Goal: Communication & Community: Participate in discussion

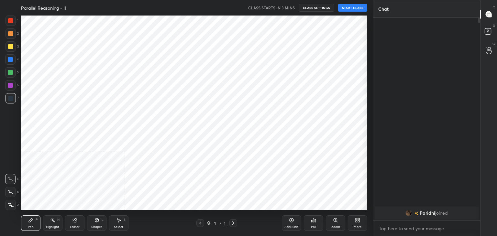
scroll to position [195, 347]
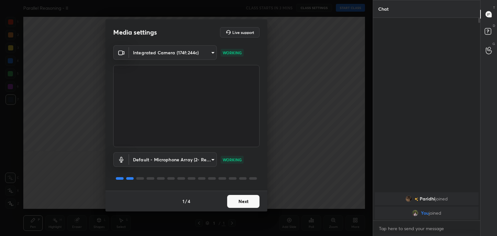
click at [248, 200] on button "Next" at bounding box center [243, 201] width 32 height 13
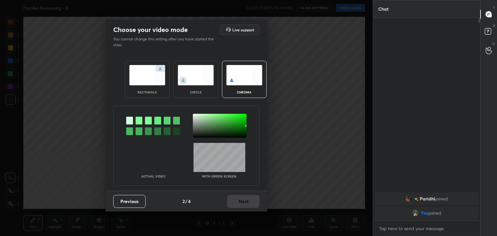
click at [195, 78] on img at bounding box center [196, 75] width 36 height 20
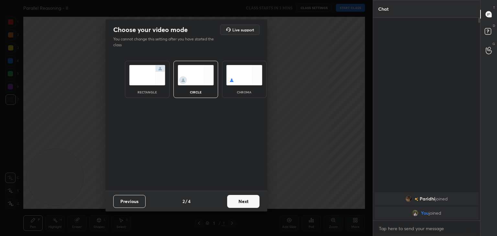
click at [241, 209] on div "Previous 2 / 4 Next" at bounding box center [187, 201] width 162 height 21
click at [246, 202] on button "Next" at bounding box center [243, 201] width 32 height 13
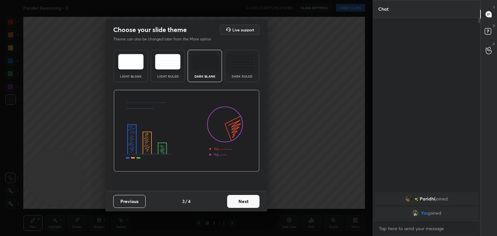
click at [246, 202] on button "Next" at bounding box center [243, 201] width 32 height 13
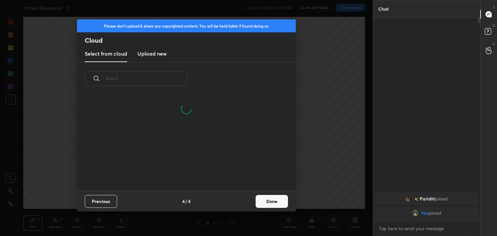
click at [272, 203] on button "Done" at bounding box center [272, 201] width 32 height 13
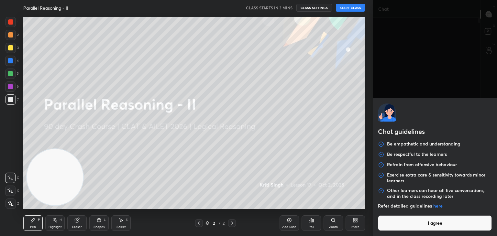
click at [428, 229] on body "1 2 3 4 5 6 7 C X Z C X Z E E Erase all H H Parallel Reasoning - II CLASS START…" at bounding box center [248, 118] width 497 height 236
click at [428, 229] on button "I agree" at bounding box center [435, 224] width 114 height 16
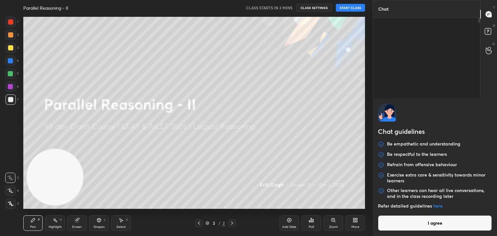
type textarea "x"
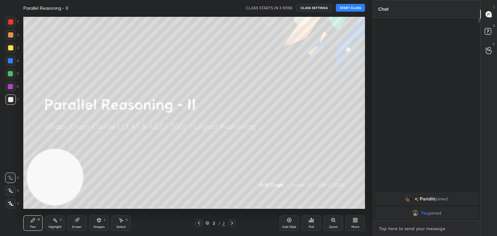
type textarea "J"
type textarea "x"
type textarea "H"
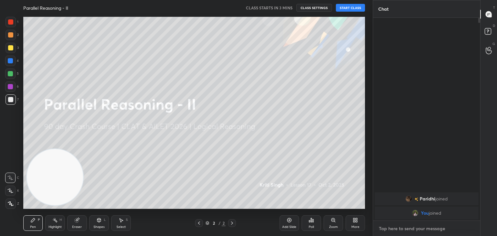
type textarea "x"
type textarea "He"
type textarea "x"
type textarea "Hey"
type textarea "x"
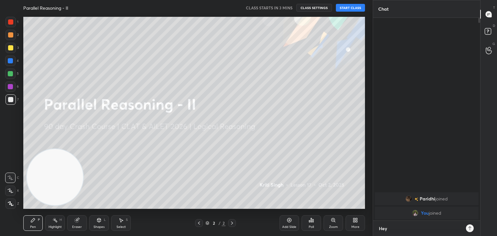
type textarea "Hey"
type textarea "x"
type textarea "Hey e"
type textarea "x"
type textarea "Hey ev"
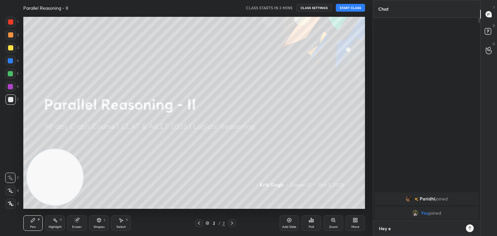
type textarea "x"
type textarea "Hey [PERSON_NAME]"
type textarea "x"
type textarea "Hey ever"
type textarea "x"
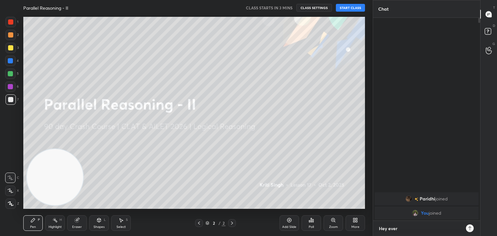
type textarea "Hey every"
type textarea "x"
type textarea "Hey everyo"
type textarea "x"
type textarea "Hey everyon"
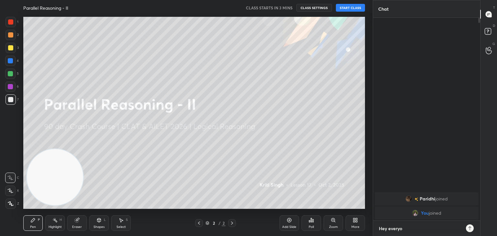
type textarea "x"
type textarea "Hey everyone"
type textarea "x"
type textarea "Hey everyone,"
type textarea "x"
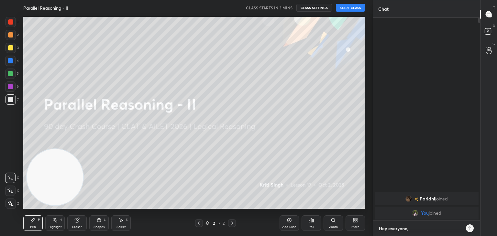
type textarea "Hey everyone,"
type textarea "x"
type textarea "Hey everyone, D"
type textarea "x"
type textarea "Hey everyone, Du"
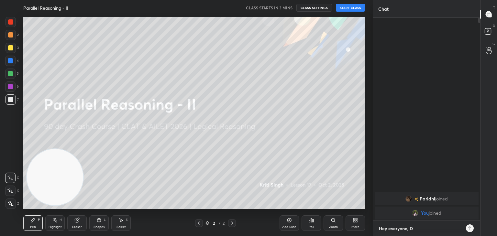
type textarea "x"
type textarea "Hey everyone, Due"
type textarea "x"
type textarea "Hey everyone, Due"
type textarea "x"
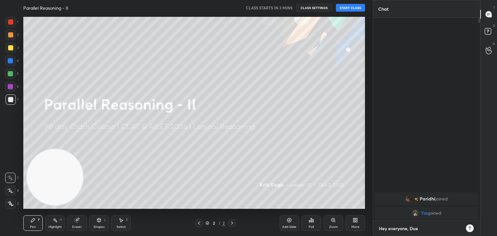
type textarea "Hey everyone, Due t"
type textarea "x"
type textarea "Hey everyone, Due to"
type textarea "x"
type textarea "Hey everyone, Due to"
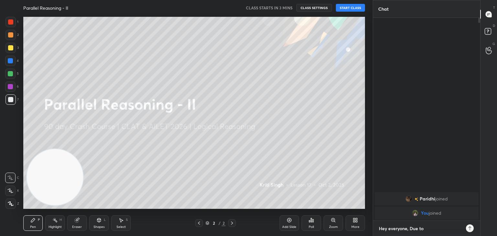
type textarea "x"
type textarea "Hey everyone, Due to s"
type textarea "x"
type textarea "Hey everyone, Due to so"
type textarea "x"
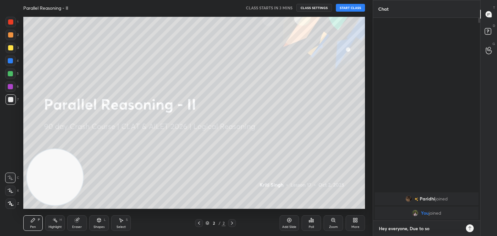
type textarea "Hey everyone, Due to som"
type textarea "x"
type textarea "Hey everyone, Due to some"
type textarea "x"
type textarea "Hey everyone, Due to some"
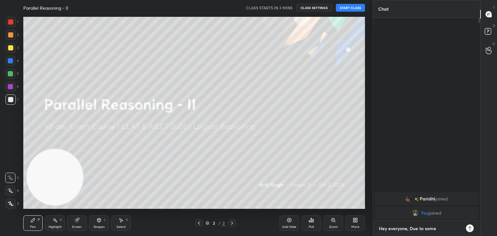
type textarea "x"
type textarea "Hey everyone, Due to some e"
type textarea "x"
type textarea "Hey everyone, Due to some em"
type textarea "x"
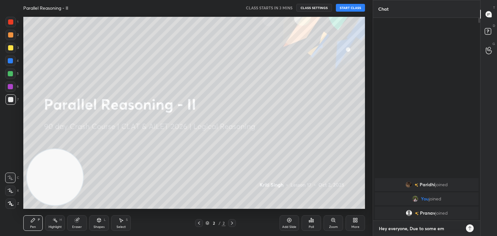
type textarea "Hey everyone, Due to some eme"
type textarea "x"
type textarea "Hey everyone, Due to some emer"
type textarea "x"
type textarea "Hey everyone, Due to some emerg"
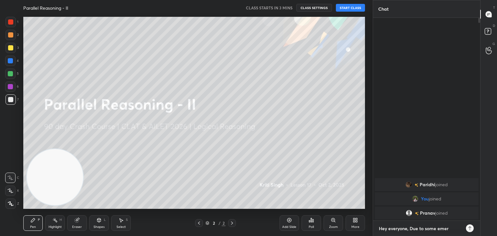
type textarea "x"
type textarea "Hey everyone, Due to some emerge"
type textarea "x"
type textarea "Hey everyone, Due to some emergen"
type textarea "x"
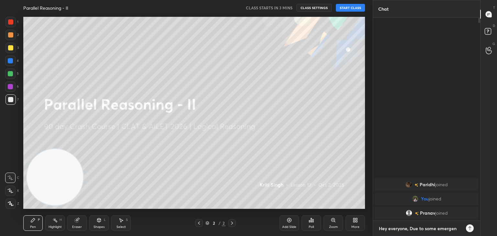
type textarea "Hey everyone, Due to some emergenc"
type textarea "x"
type textarea "Hey everyone, Due to some emergency"
type textarea "x"
type textarea "Hey everyone, Due to some emergency,"
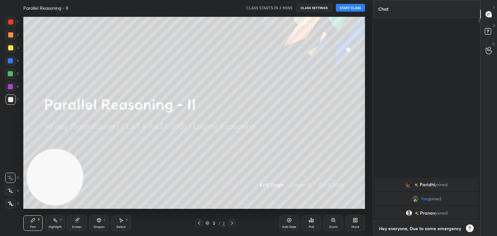
type textarea "x"
type textarea "Hey everyone, Due to some emergency,"
type textarea "x"
type textarea "Hey everyone, Due to some emergency, T"
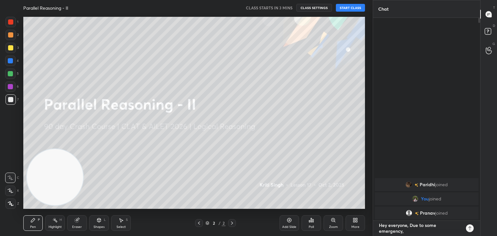
type textarea "x"
type textarea "Hey everyone, Due to some emergency, Th"
type textarea "x"
type textarea "Hey everyone, Due to some emergency, Thi"
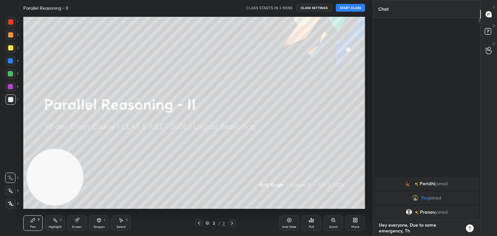
type textarea "x"
type textarea "Hey everyone, Due to some emergency, This"
type textarea "x"
type textarea "Hey everyone, Due to some emergency, This"
type textarea "x"
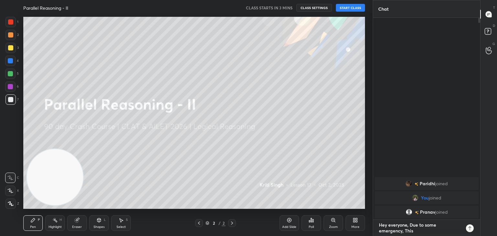
type textarea "Hey everyone, Due to some emergency, This c"
type textarea "x"
type textarea "Hey everyone, Due to some emergency, This cl"
type textarea "x"
type textarea "Hey everyone, Due to some emergency, This cla"
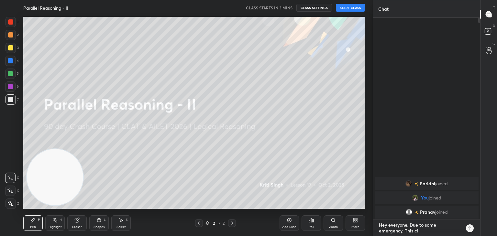
type textarea "x"
type textarea "Hey everyone, Due to some emergency, This clas"
type textarea "x"
type textarea "Hey everyone, Due to some emergency, This class"
type textarea "x"
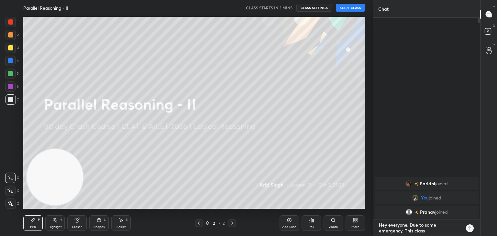
type textarea "Hey everyone, Due to some emergency, This class"
type textarea "x"
type textarea "Hey everyone, Due to some emergency, This class h"
type textarea "x"
type textarea "Hey everyone, Due to some emergency, This class ha"
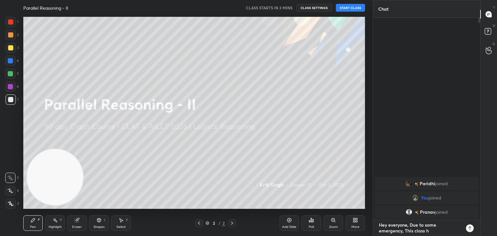
type textarea "x"
type textarea "Hey everyone, Due to some emergency, This class has"
type textarea "x"
type textarea "Hey everyone, Due to some emergency, This class has"
type textarea "x"
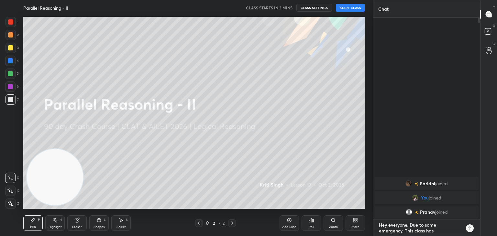
type textarea "Hey everyone, Due to some emergency, This class has e"
type textarea "x"
type textarea "Hey everyone, Due to some emergency, This class has eb"
type textarea "x"
type textarea "Hey everyone, Due to some emergency, This class has e"
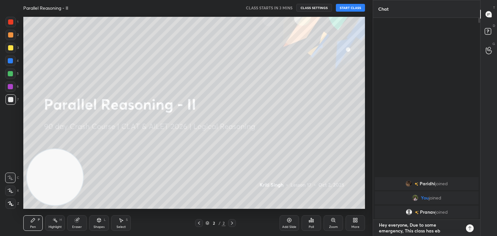
type textarea "x"
type textarea "Hey everyone, Due to some emergency, This class has"
type textarea "x"
type textarea "Hey everyone, Due to some emergency, This class has b"
type textarea "x"
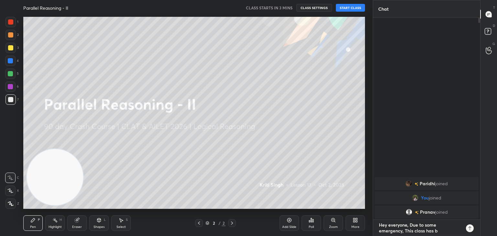
type textarea "Hey everyone, Due to some emergency, This class has be"
type textarea "x"
type textarea "Hey everyone, Due to some emergency, This class has bee"
type textarea "x"
type textarea "Hey everyone, Due to some emergency, This class has been"
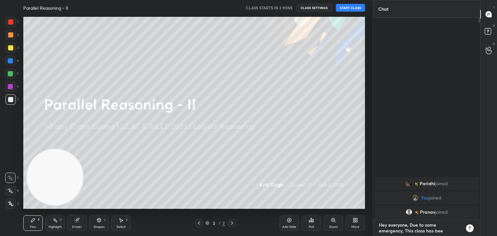
type textarea "x"
type textarea "Hey everyone, Due to some emergency, This class has been"
type textarea "x"
type textarea "Hey everyone, Due to some emergency, This class has been s"
type textarea "x"
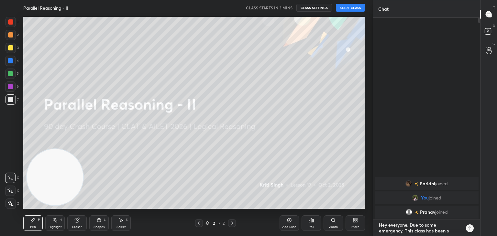
type textarea "Hey everyone, Due to some emergency, This class has been sh"
type textarea "x"
type textarea "Hey everyone, Due to some emergency, This class has been shi"
type textarea "x"
type textarea "Hey everyone, Due to some emergency, This class has been shif"
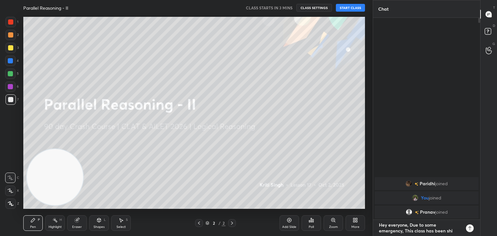
type textarea "x"
type textarea "Hey everyone, Due to some emergency, This class has been shift"
type textarea "x"
type textarea "Hey everyone, Due to some emergency, This class has been shifte"
type textarea "x"
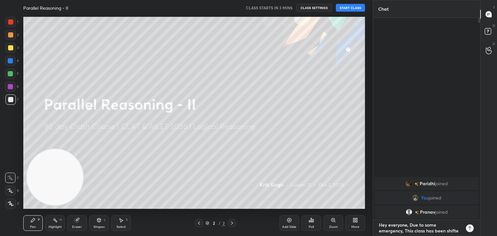
type textarea "Hey everyone, Due to some emergency, This class has been shifte"
type textarea "x"
type textarea "Hey everyone, Due to some emergency, This class has been shifte"
type textarea "x"
type textarea "Hey everyone, Due to some emergency, This class has been shifted"
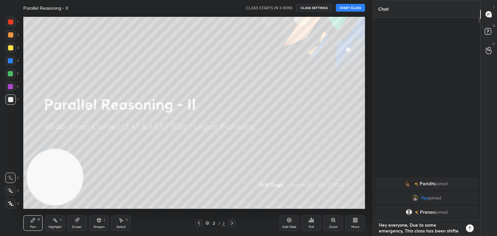
type textarea "x"
type textarea "Hey everyone, Due to some emergency, This class has been shifted"
type textarea "x"
type textarea "Hey everyone, Due to some emergency, This class has been shifted t"
type textarea "x"
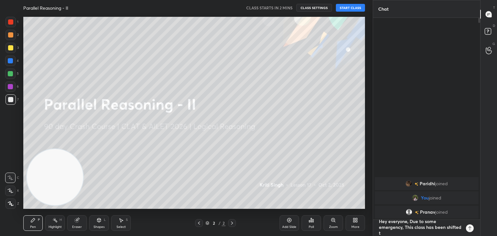
type textarea "Hey everyone, Due to some emergency, This class has been shifted to"
type textarea "x"
type textarea "Hey everyone, Due to some emergency, This class has been shifted to"
type textarea "x"
type textarea "Hey everyone, Due to some emergency, This class has been shifted to N"
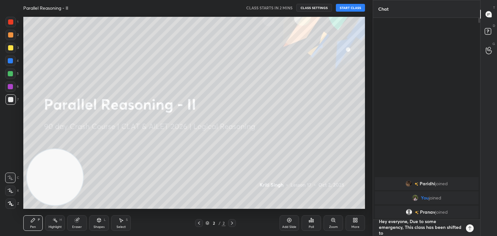
type textarea "x"
type textarea "Hey everyone, Due to some emergency, This class has been shifted to Ne"
type textarea "x"
type textarea "Hey everyone, Due to some emergency, This class has been shifted to Nex"
type textarea "x"
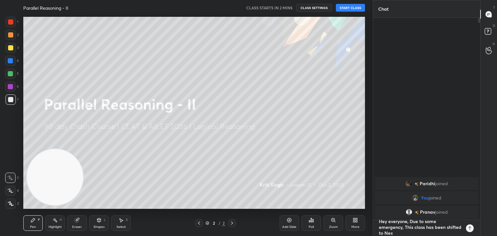
type textarea "Hey everyone, Due to some emergency, This class has been shifted to Next"
type textarea "x"
type textarea "Hey everyone, Due to some emergency, This class has been shifted to Next"
type textarea "x"
type textarea "Hey everyone, Due to some emergency, This class has been shifted to Next w"
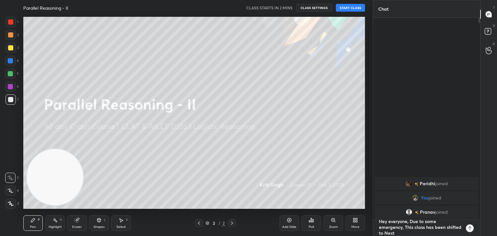
type textarea "x"
type textarea "Hey everyone, Due to some emergency, This class has been shifted to Next we"
type textarea "x"
type textarea "Hey everyone, Due to some emergency, This class has been shifted to Next wee"
type textarea "x"
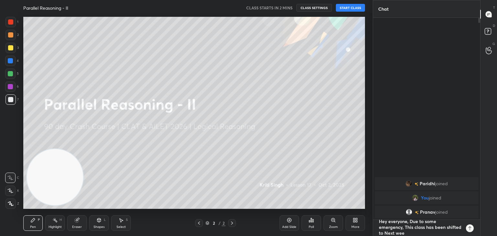
type textarea "Hey everyone, Due to some emergency, This class has been shifted to Next week"
type textarea "x"
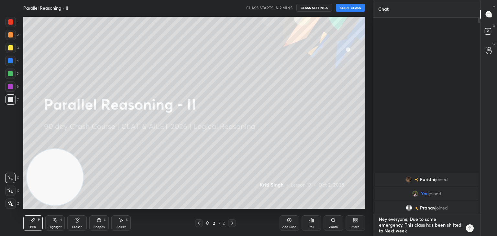
type textarea "Hey everyone, Due to some emergency, This class has been shifted to Next weeke"
type textarea "x"
type textarea "Hey everyone, Due to some emergency, This class has been shifted to Next weeken"
type textarea "x"
type textarea "Hey everyone, Due to some emergency, This class has been shifted to Next weekend"
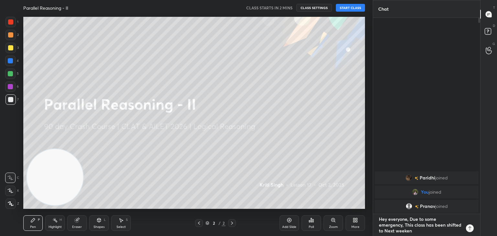
type textarea "x"
type textarea "Hey everyone, Due to some emergency, This class has been shifted to Next weeken…"
type textarea "x"
type textarea "Hey everyone, Due to some emergency, This class has been shifted to Next weeken…"
type textarea "x"
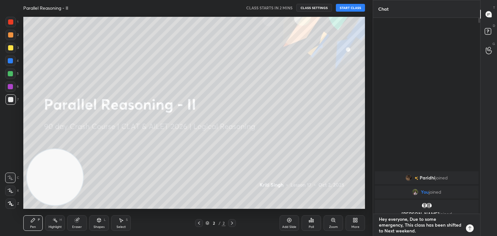
type textarea "Hey everyone, Due to some emergency, This class has been shifted to Next weeken…"
type textarea "x"
type textarea "Hey everyone, Due to some emergency, This class has been shifted to Next weeken…"
type textarea "x"
type textarea "Hey everyone, Due to some emergency, This class has been shifted to Next weeken…"
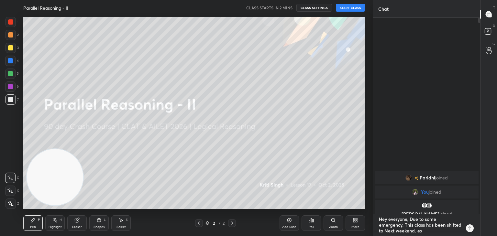
type textarea "x"
type textarea "Hey everyone, Due to some emergency, This class has been shifted to Next weeken…"
type textarea "x"
type textarea "Hey everyone, Due to some emergency, This class has been shifted to Next weeken…"
type textarea "x"
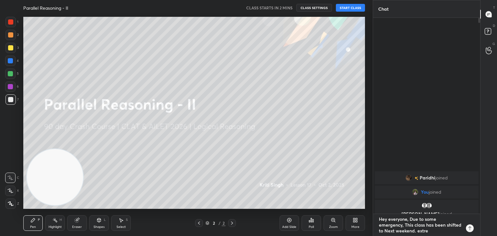
type textarea "Hey everyone, Due to some emergency, This class has been shifted to Next weeken…"
type textarea "x"
type textarea "Hey everyone, Due to some emergency, This class has been shifted to Next weeken…"
type textarea "x"
type textarea "Hey everyone, Due to some emergency, This class has been shifted to Next weeken…"
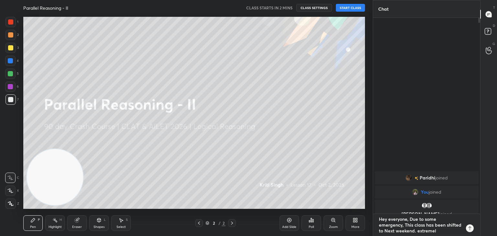
type textarea "x"
type textarea "Hey everyone, Due to some emergency, This class has been shifted to Next weeken…"
type textarea "x"
type textarea "Hey everyone, Due to some emergency, This class has been shifted to Next weeken…"
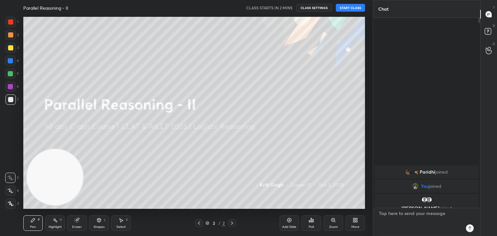
scroll to position [201, 105]
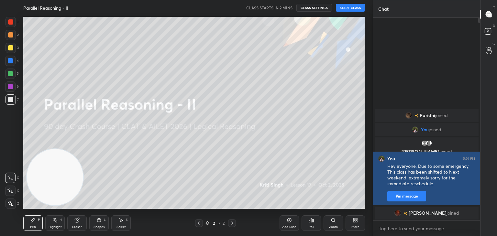
click at [411, 194] on button "Pin message" at bounding box center [407, 196] width 39 height 10
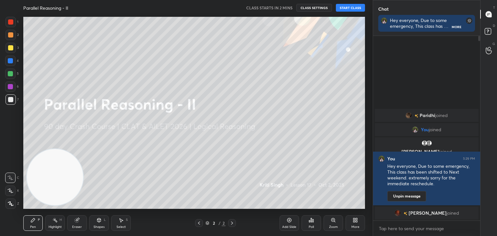
click at [354, 4] on button "START CLASS" at bounding box center [350, 8] width 29 height 8
click at [353, 9] on button "End Class" at bounding box center [352, 8] width 27 height 8
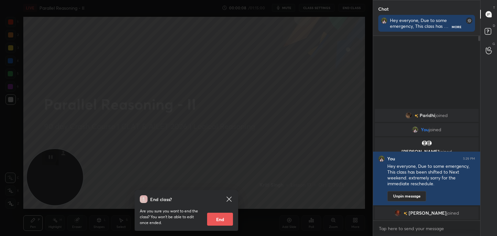
click at [221, 219] on button "End" at bounding box center [220, 219] width 26 height 13
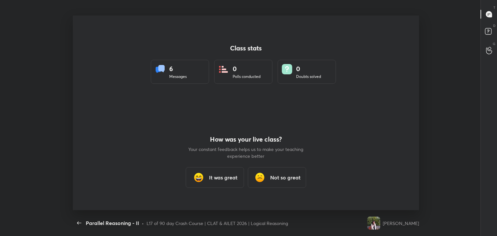
scroll to position [195, 463]
